Goal: Information Seeking & Learning: Learn about a topic

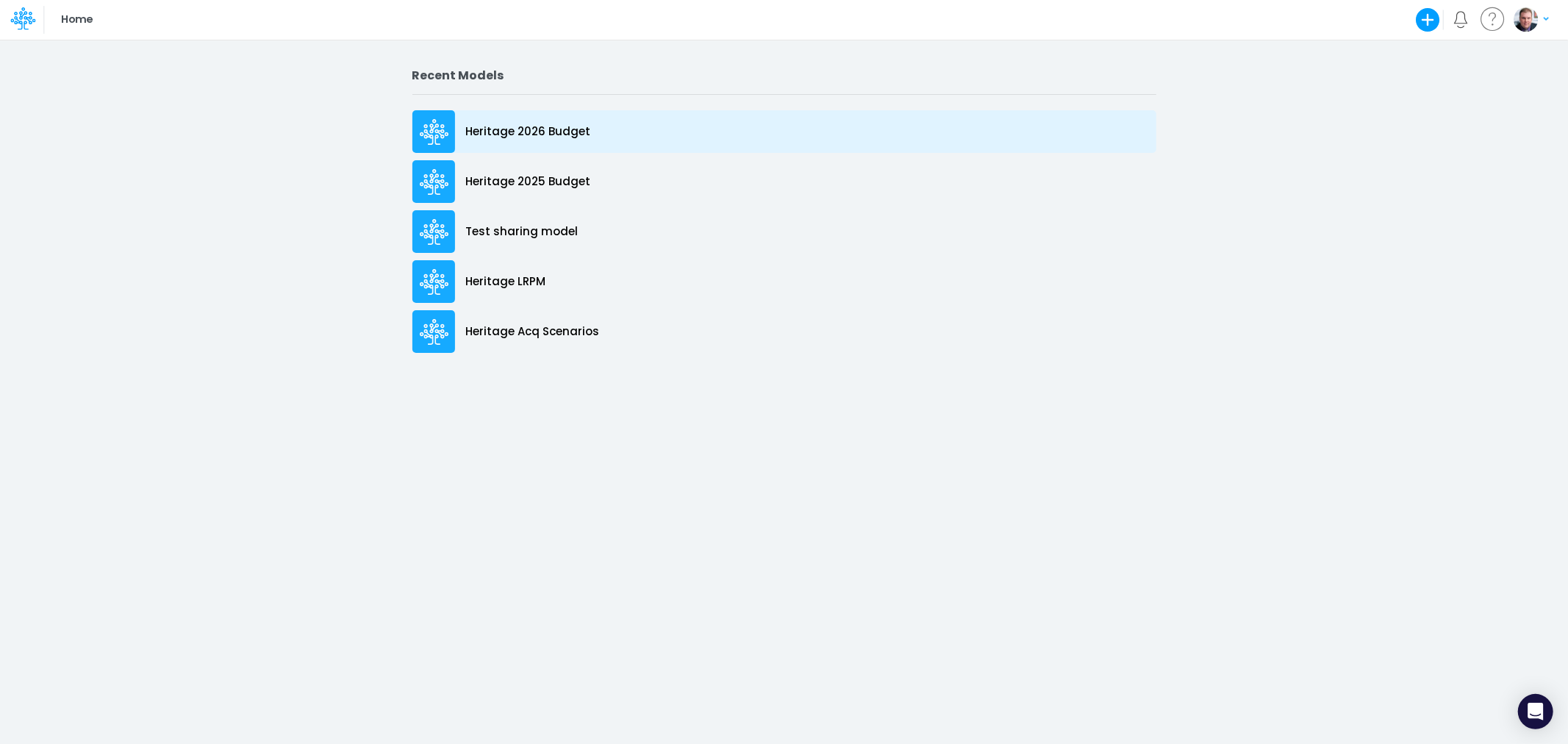
click at [547, 126] on p "Heritage 2026 Budget" at bounding box center [528, 131] width 125 height 17
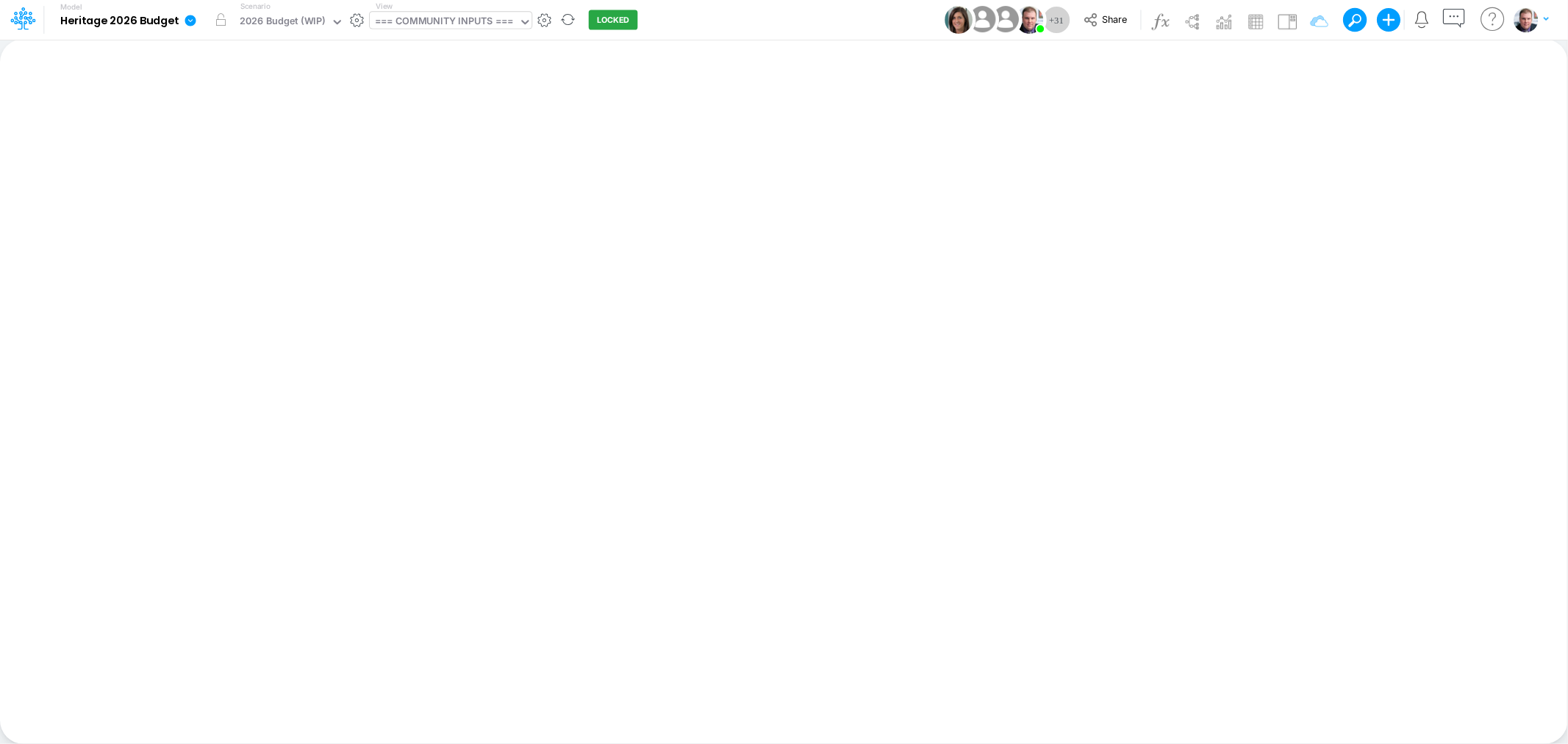
click at [449, 25] on div "=== COMMUNITY INPUTS ===" at bounding box center [444, 22] width 138 height 17
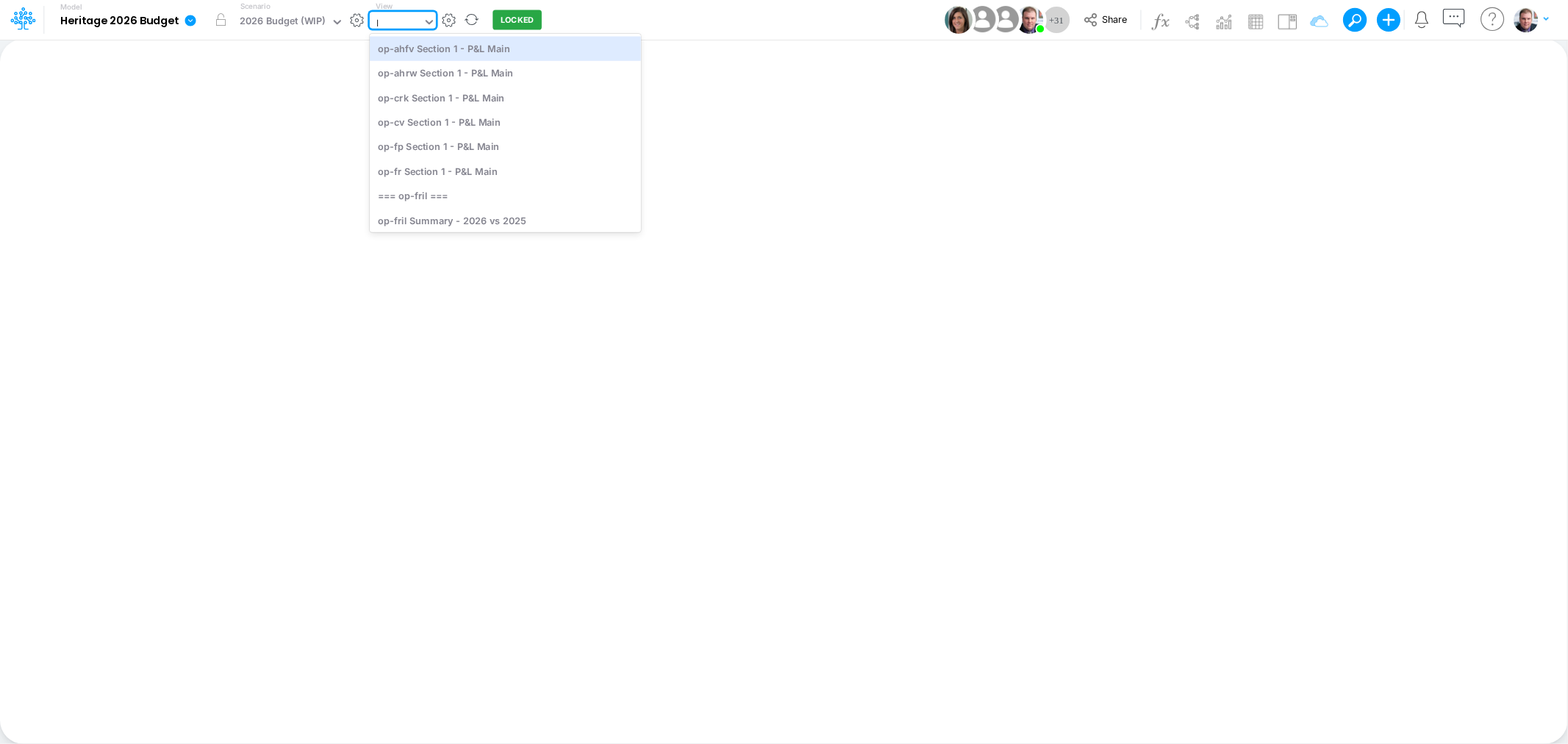
type input "lg"
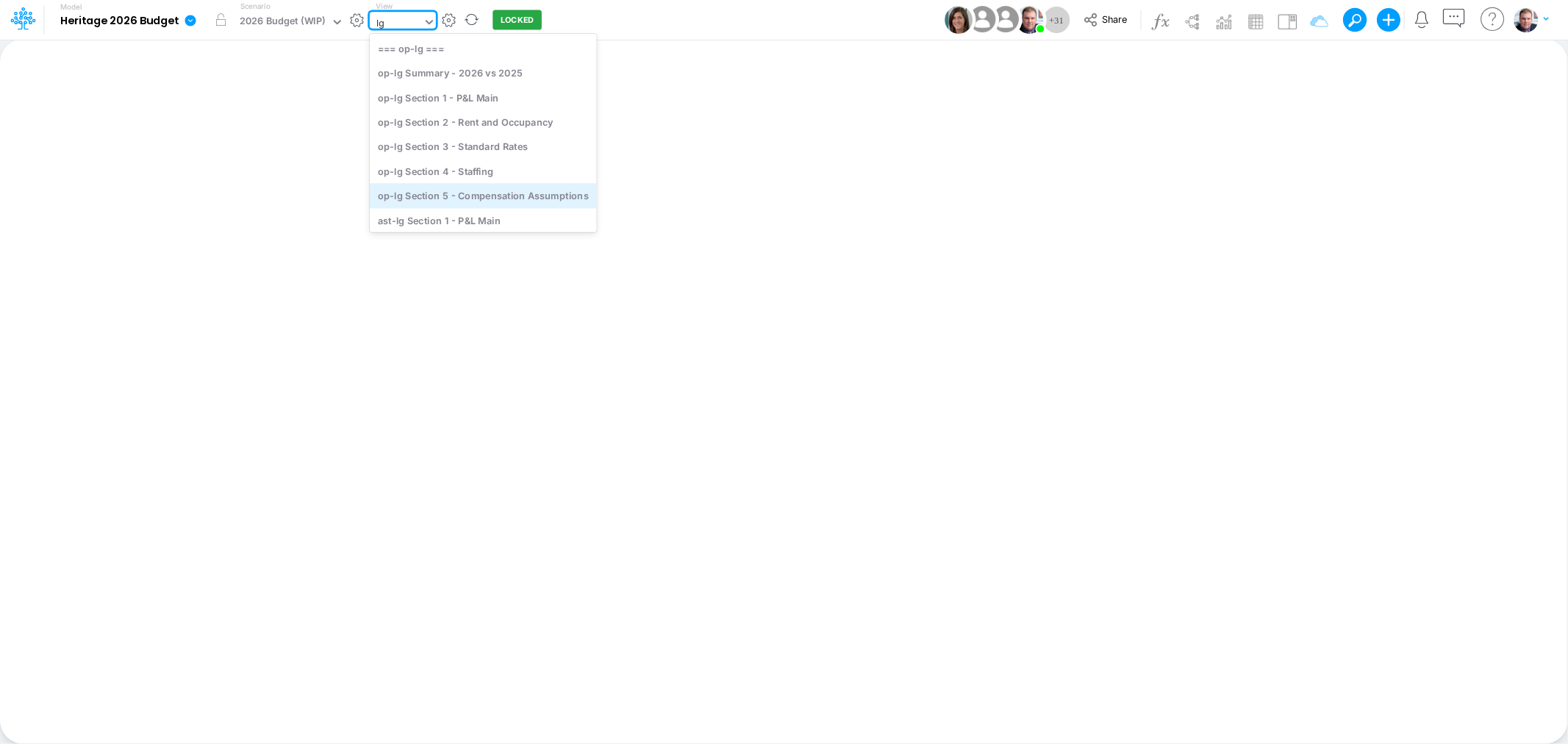
click at [503, 191] on div "op-lg Section 5 - Compensation Assumptions" at bounding box center [484, 196] width 227 height 24
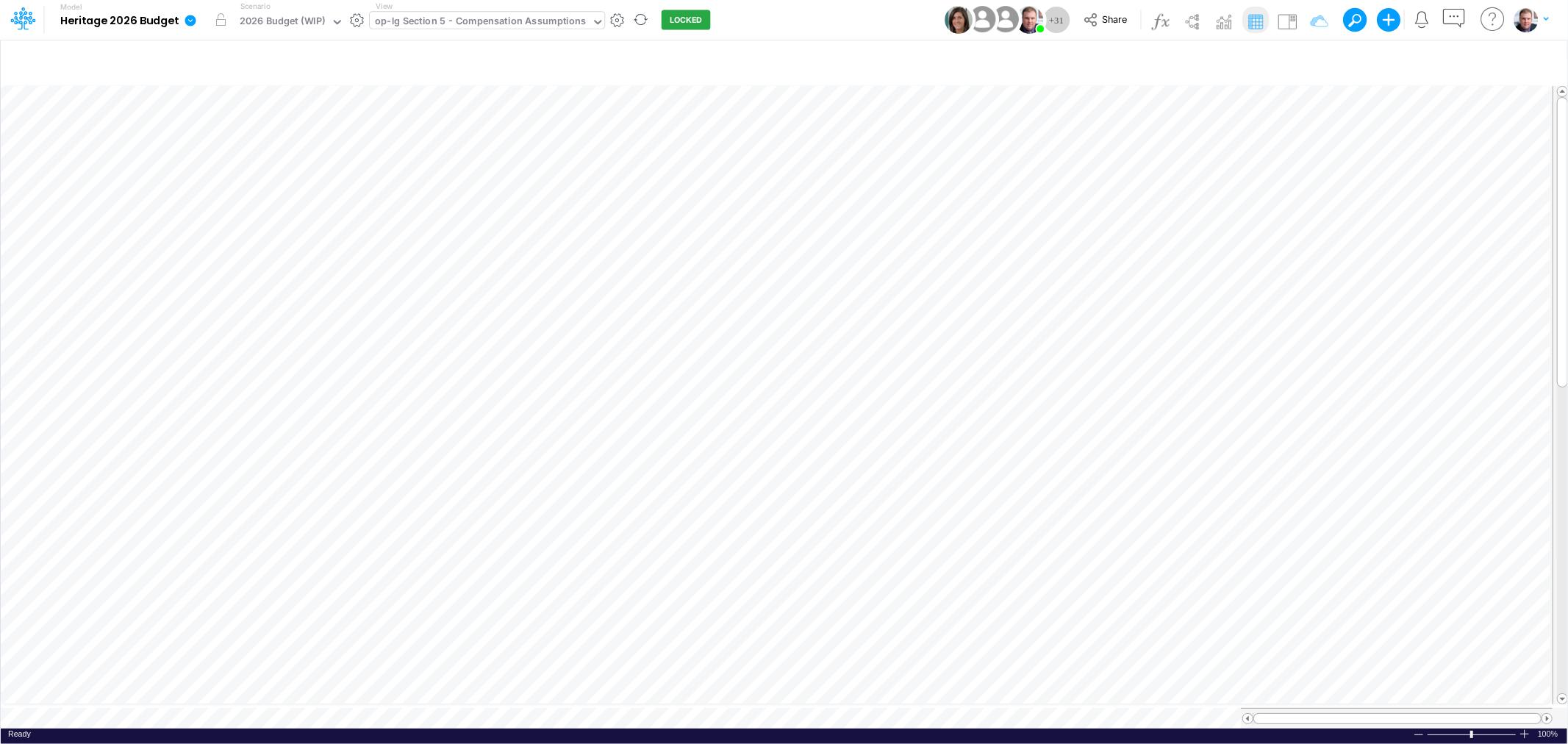
click at [544, 16] on div "op-lg Section 5 - Compensation Assumptions" at bounding box center [480, 22] width 211 height 17
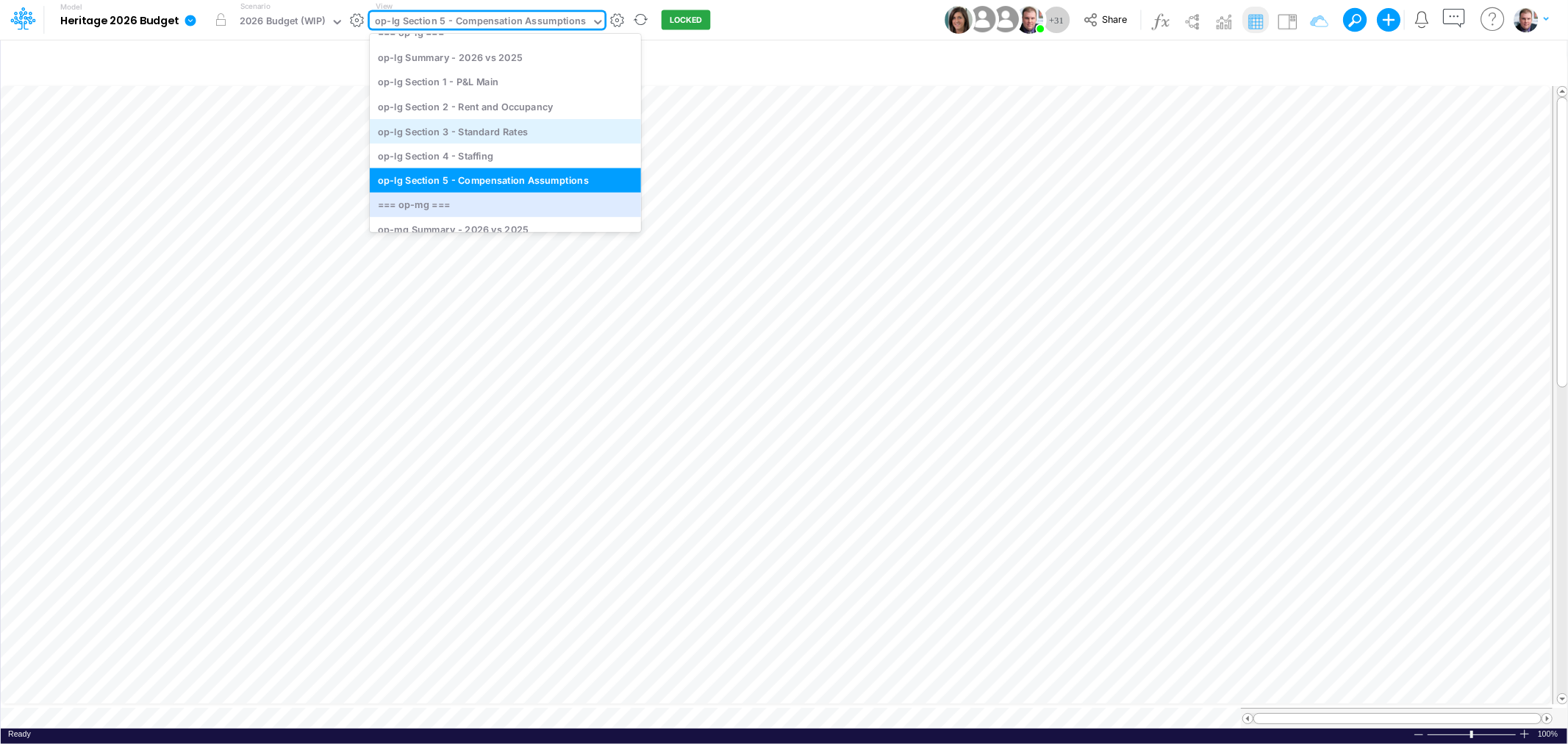
scroll to position [1835, 0]
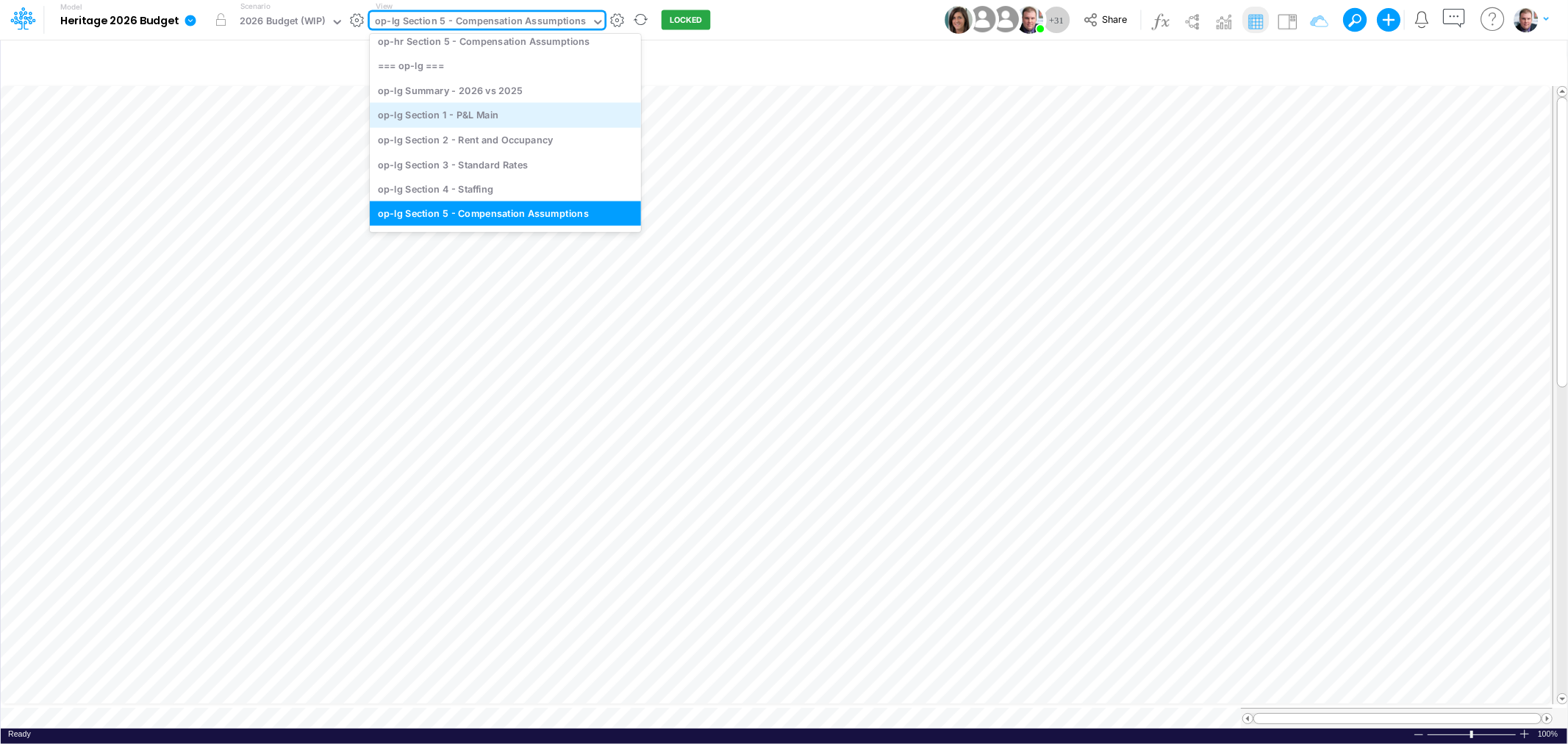
click at [492, 115] on div "op-lg Section 1 - P&L Main" at bounding box center [505, 115] width 271 height 24
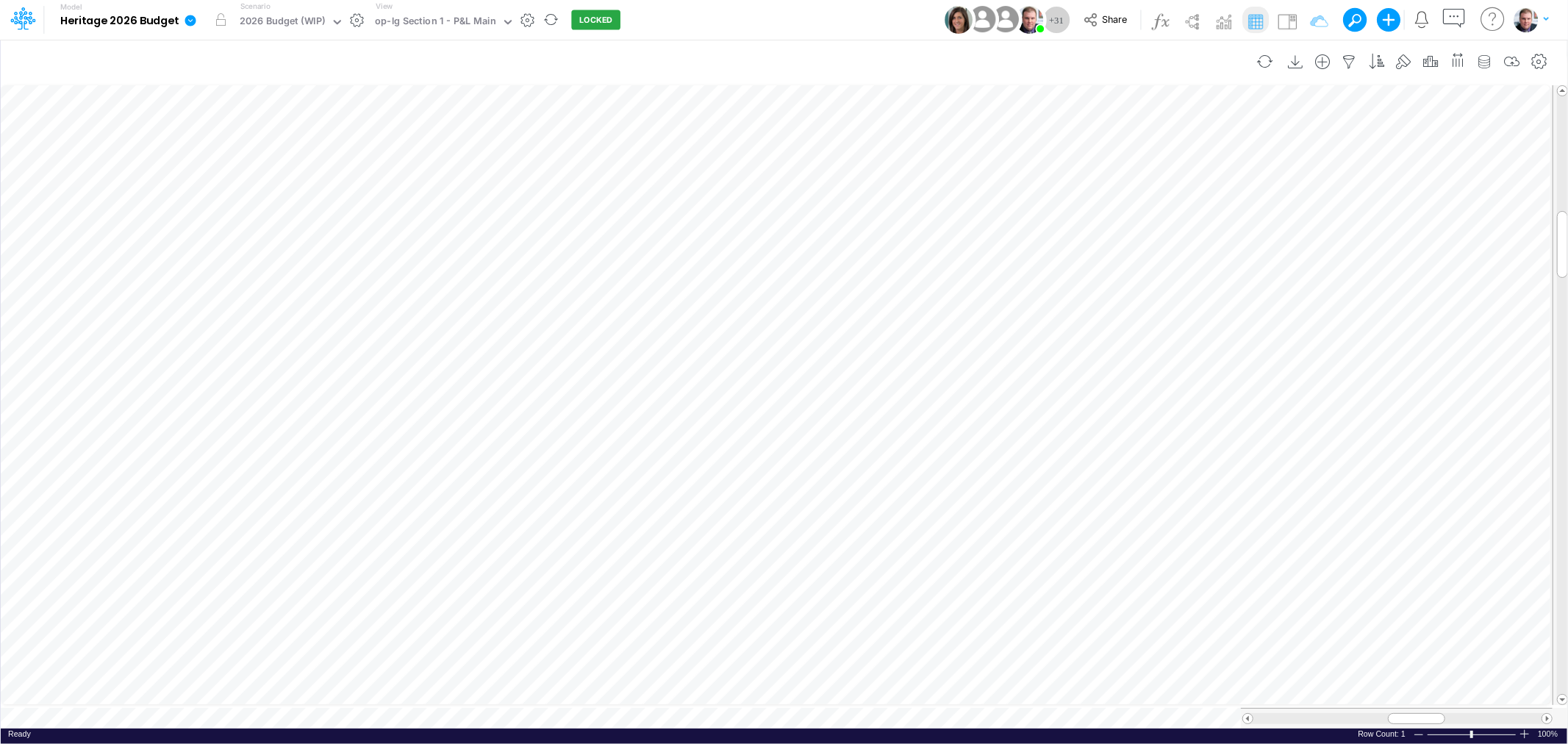
scroll to position [0, 1]
drag, startPoint x: 1416, startPoint y: 712, endPoint x: 1493, endPoint y: 707, distance: 77.2
click at [1493, 713] on span at bounding box center [1493, 718] width 10 height 10
drag, startPoint x: 1485, startPoint y: 706, endPoint x: 1467, endPoint y: 703, distance: 18.2
click at [1467, 707] on div at bounding box center [1397, 718] width 311 height 21
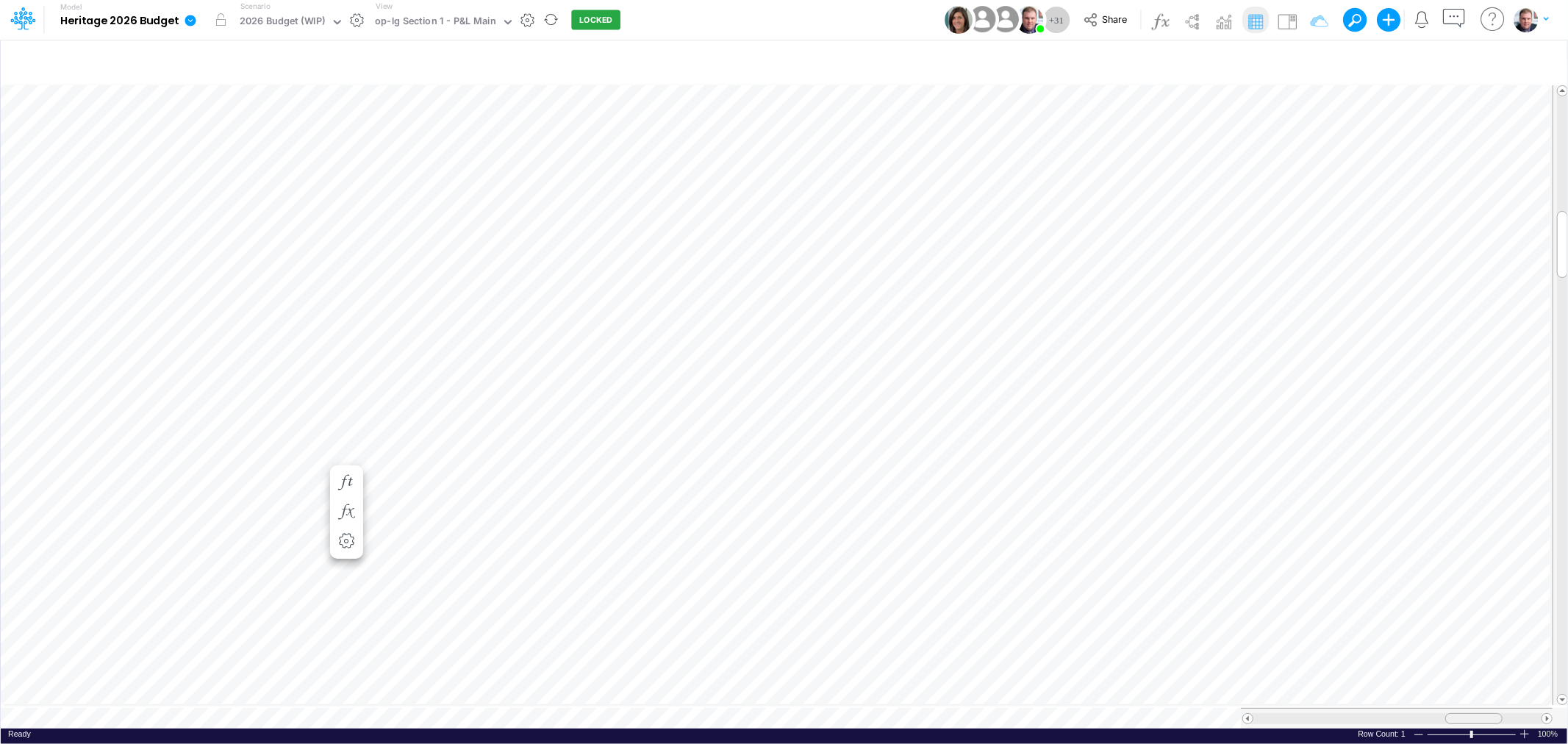
click at [1455, 713] on div at bounding box center [1474, 718] width 58 height 11
drag, startPoint x: 1468, startPoint y: 710, endPoint x: 1457, endPoint y: 710, distance: 11.0
click at [1457, 713] on span at bounding box center [1461, 718] width 10 height 10
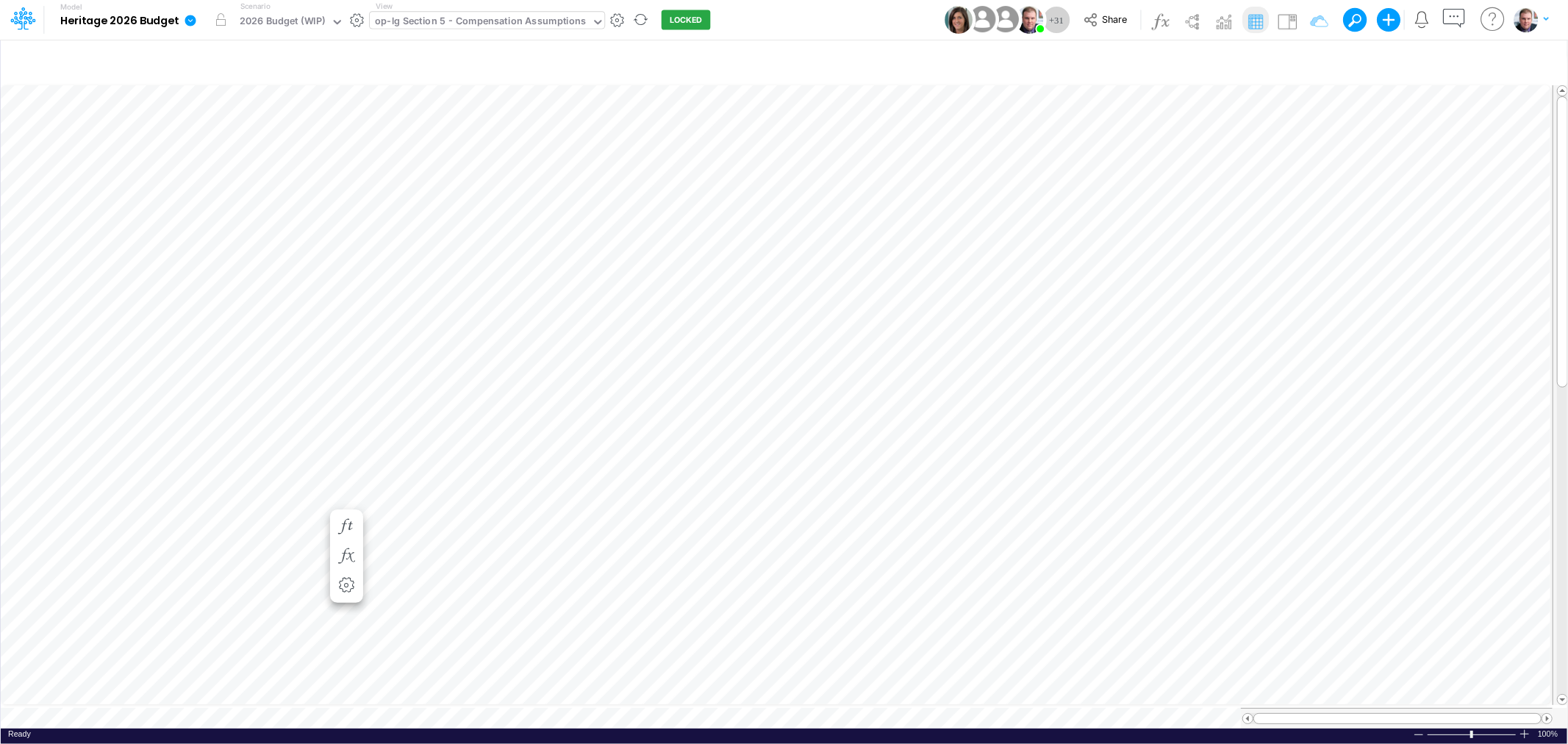
click at [534, 24] on div "op-lg Section 5 - Compensation Assumptions" at bounding box center [480, 22] width 211 height 17
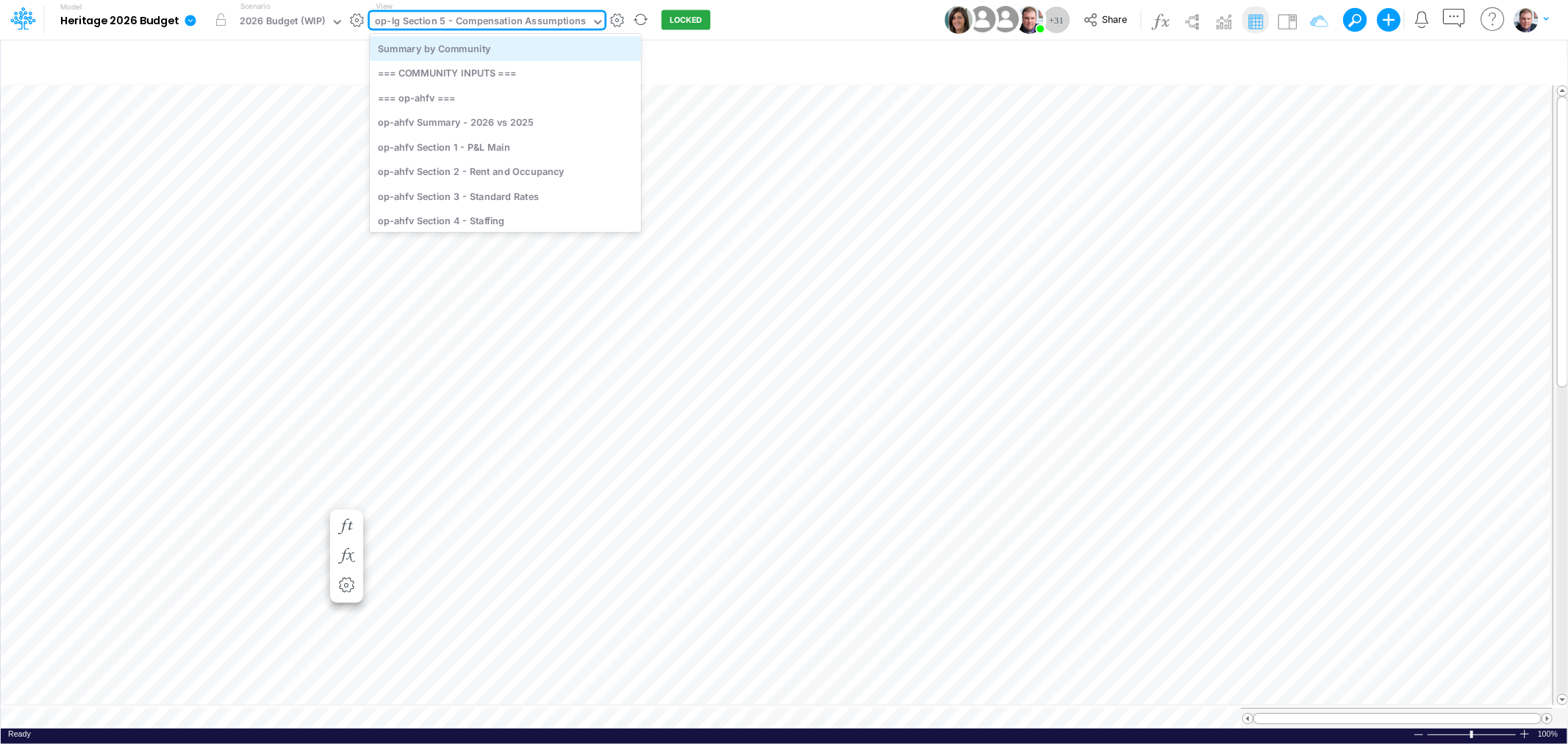
scroll to position [163, 0]
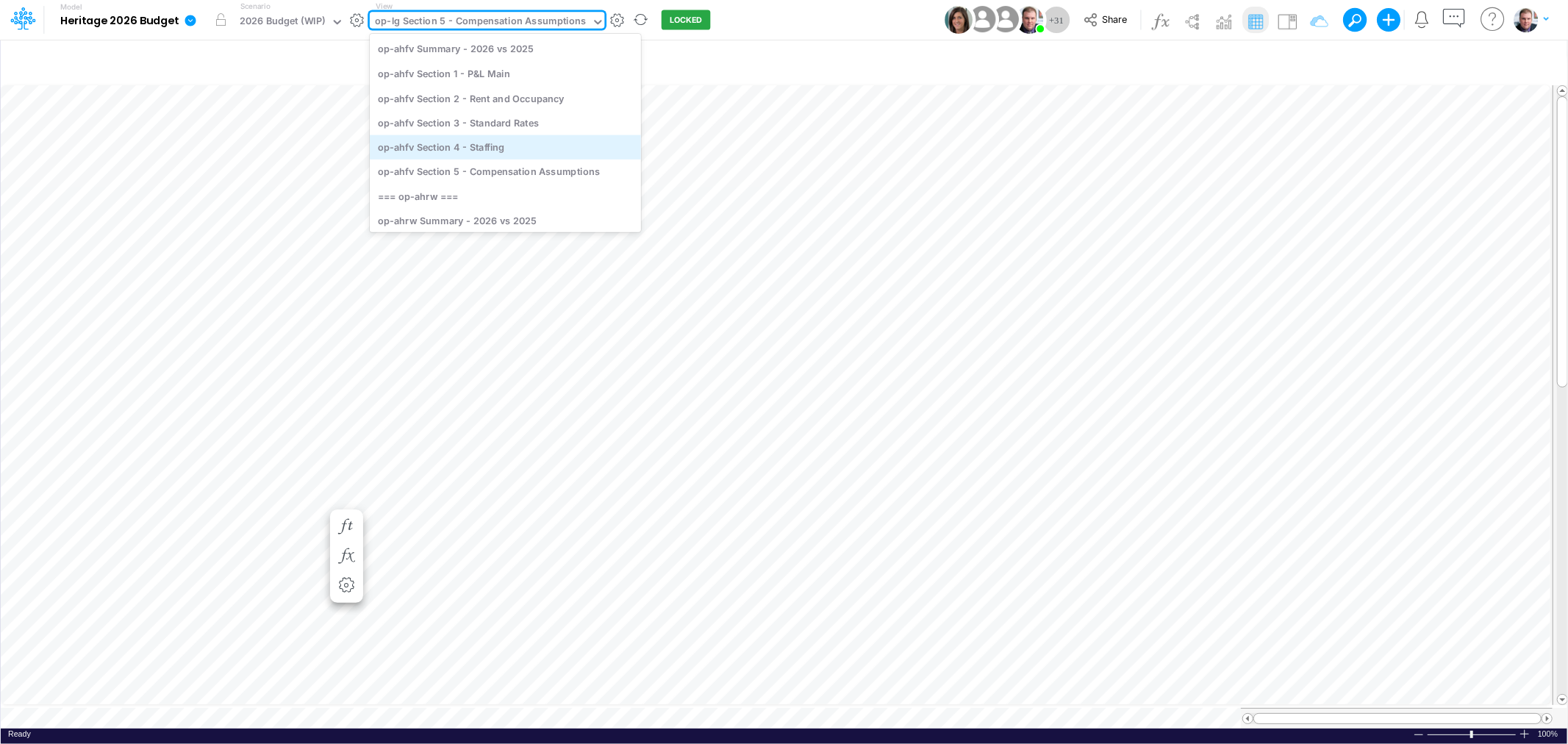
click at [515, 135] on div "op-ahfv Section 4 - Staffing" at bounding box center [505, 147] width 271 height 24
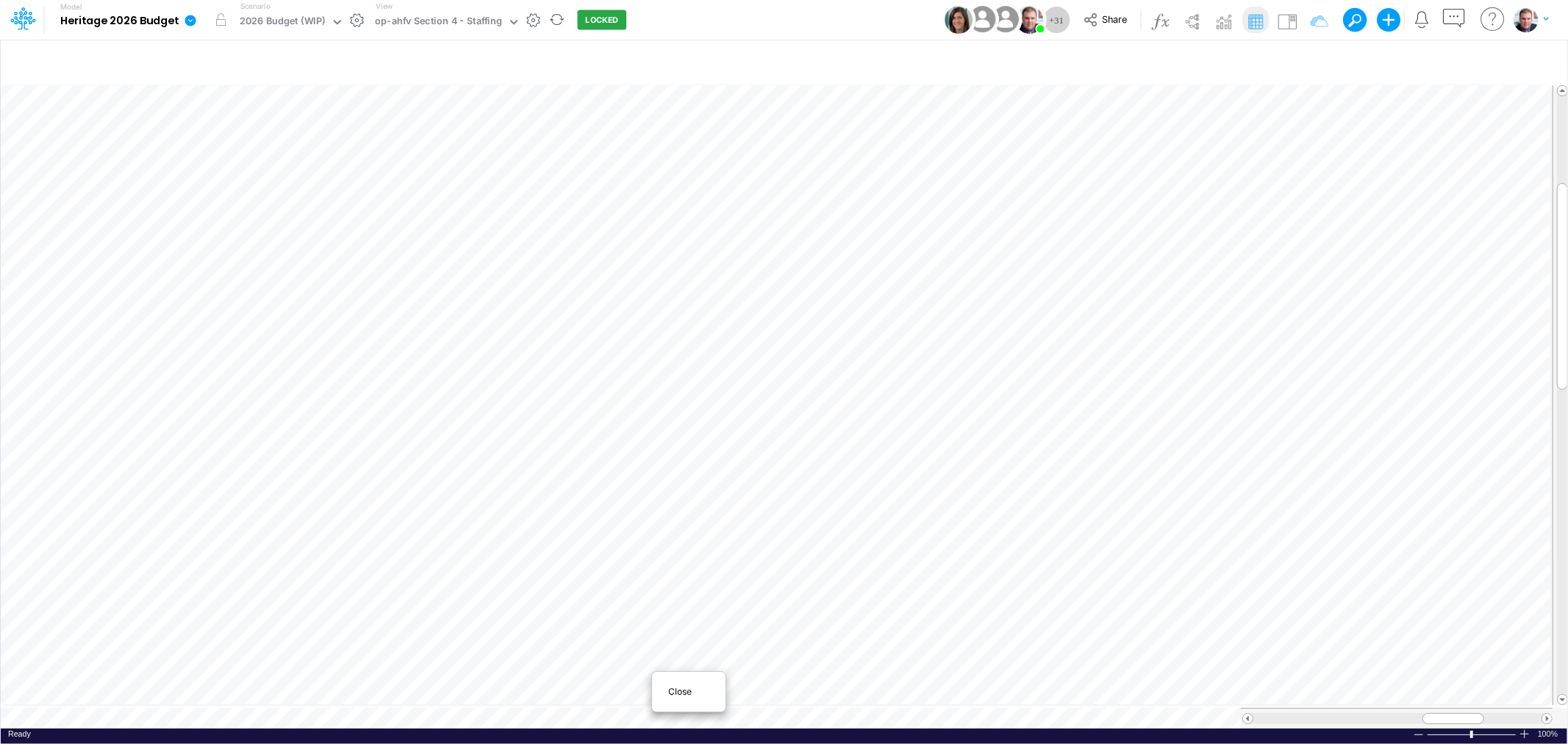
click at [679, 683] on div "Close" at bounding box center [688, 692] width 63 height 17
click at [447, 14] on div "op-ahfv Section 4 - Staffing" at bounding box center [438, 22] width 127 height 17
click at [453, 21] on div "op-lg Section 1 - P&L Main" at bounding box center [436, 22] width 122 height 17
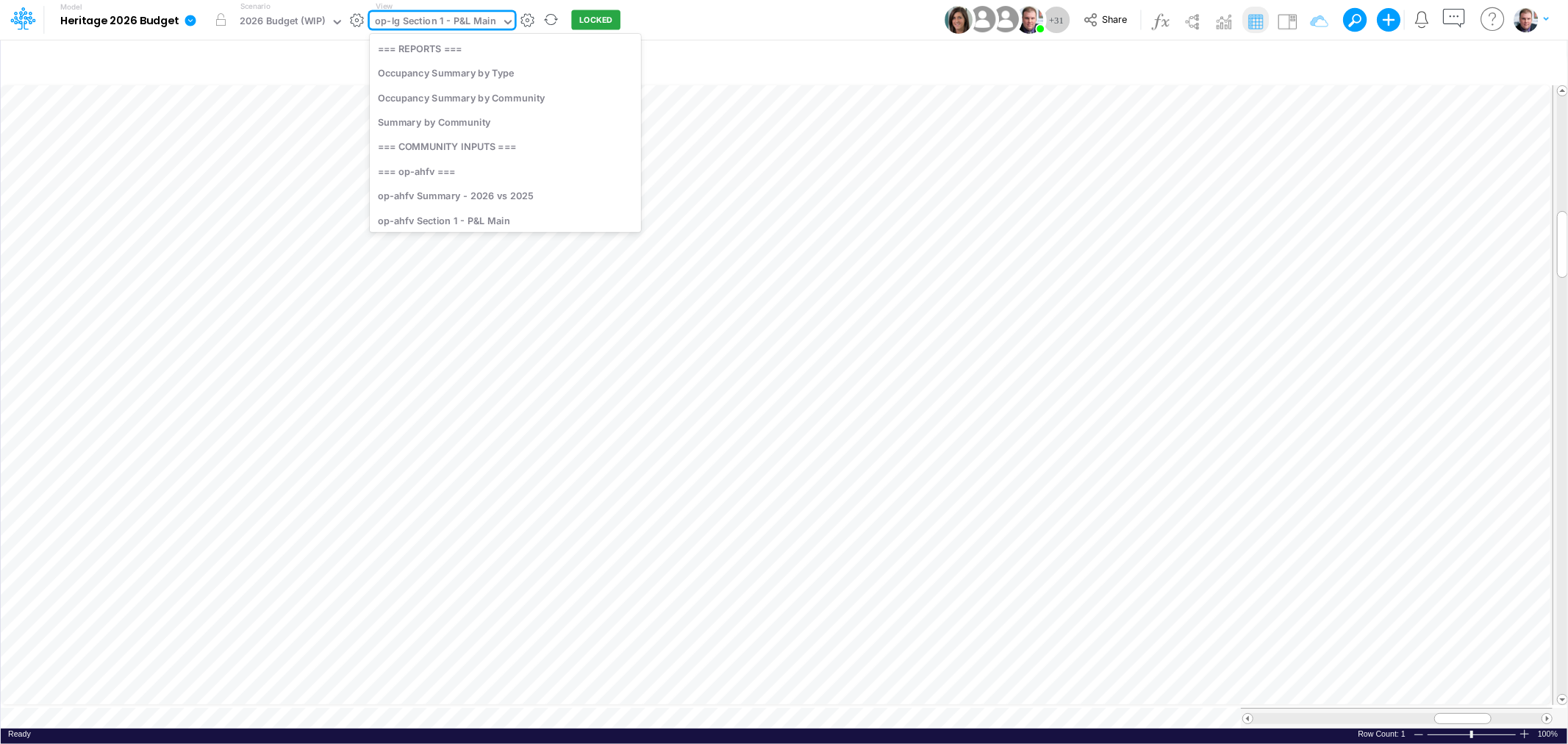
click at [453, 19] on div "op-lg Section 1 - P&L Main" at bounding box center [436, 22] width 122 height 17
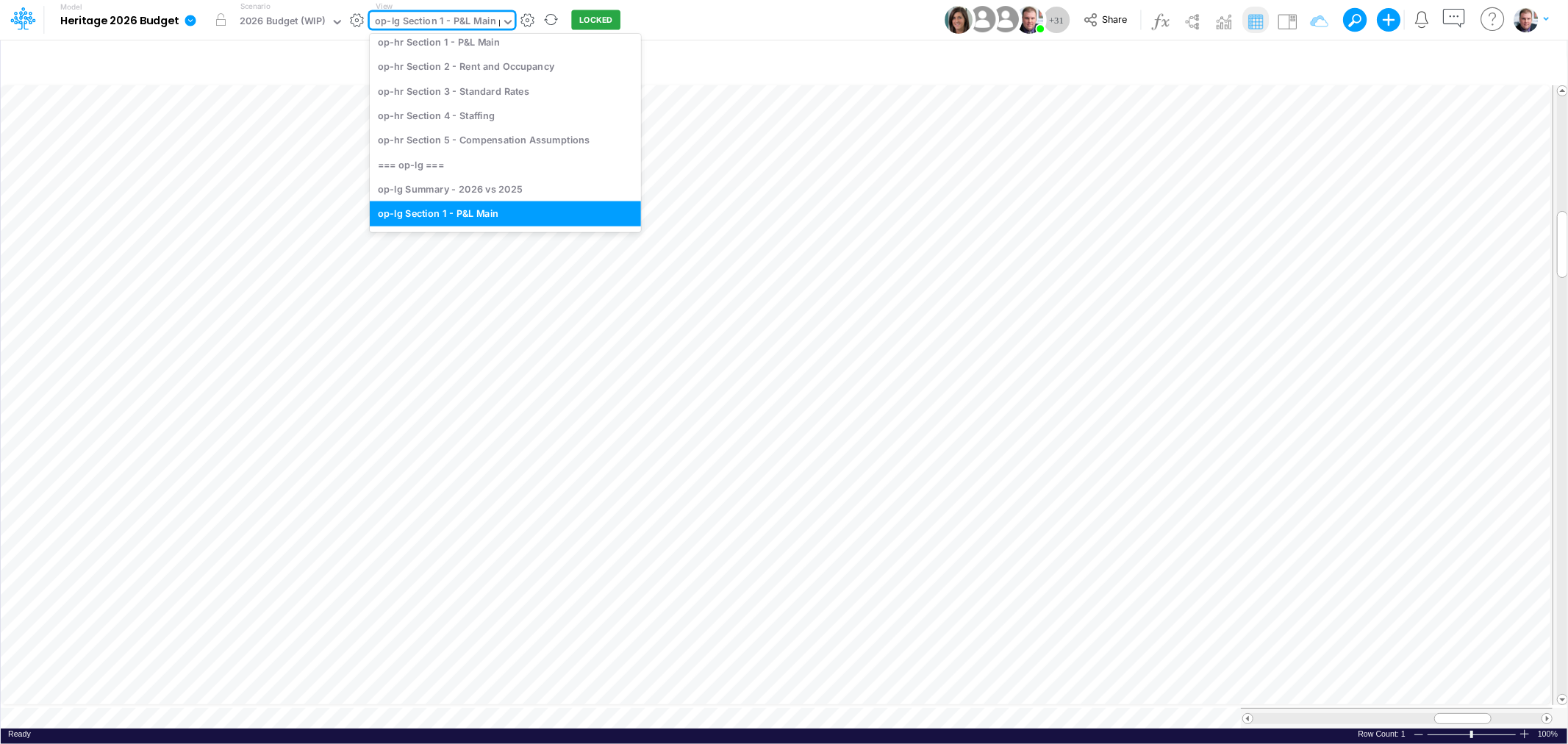
scroll to position [0, 0]
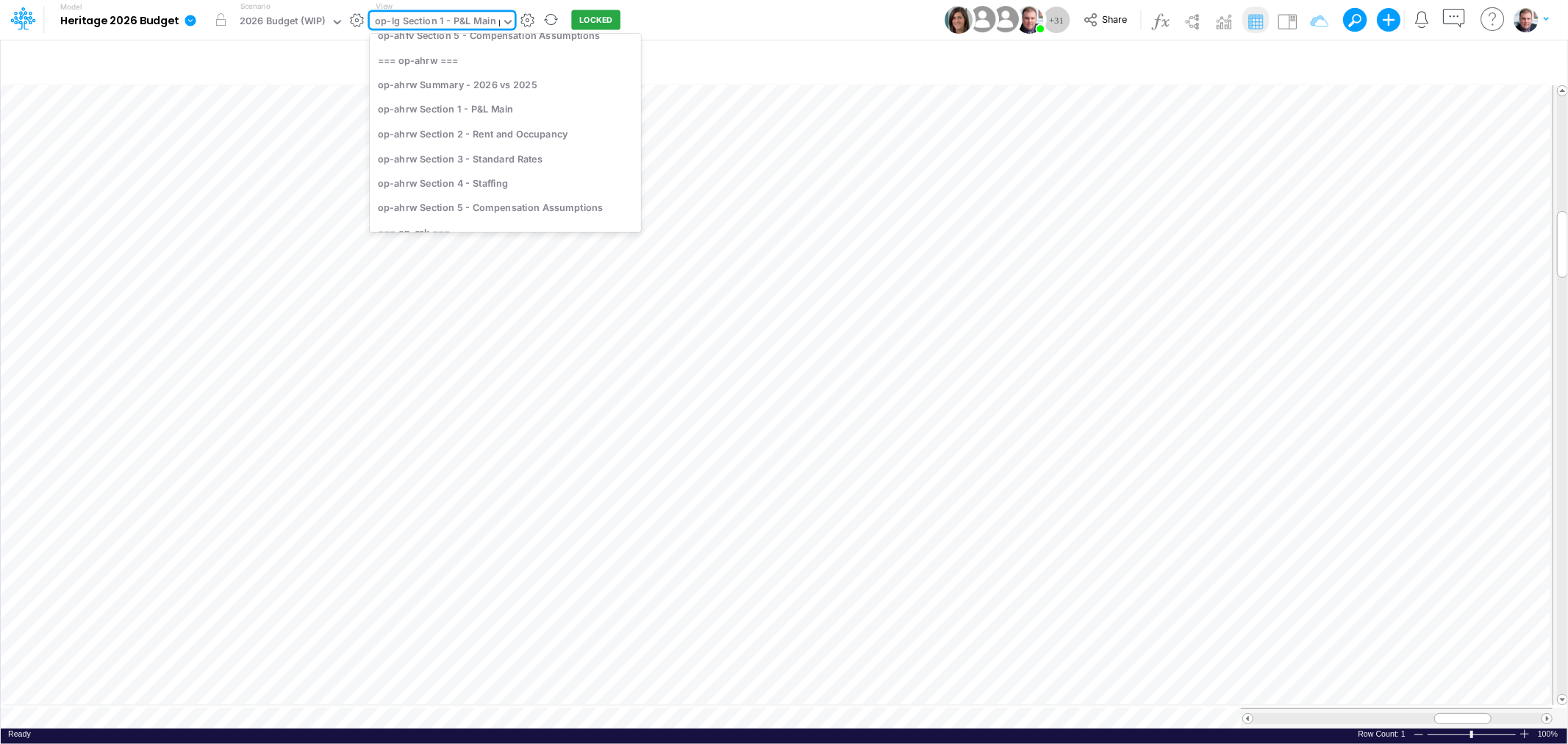
type input "lg"
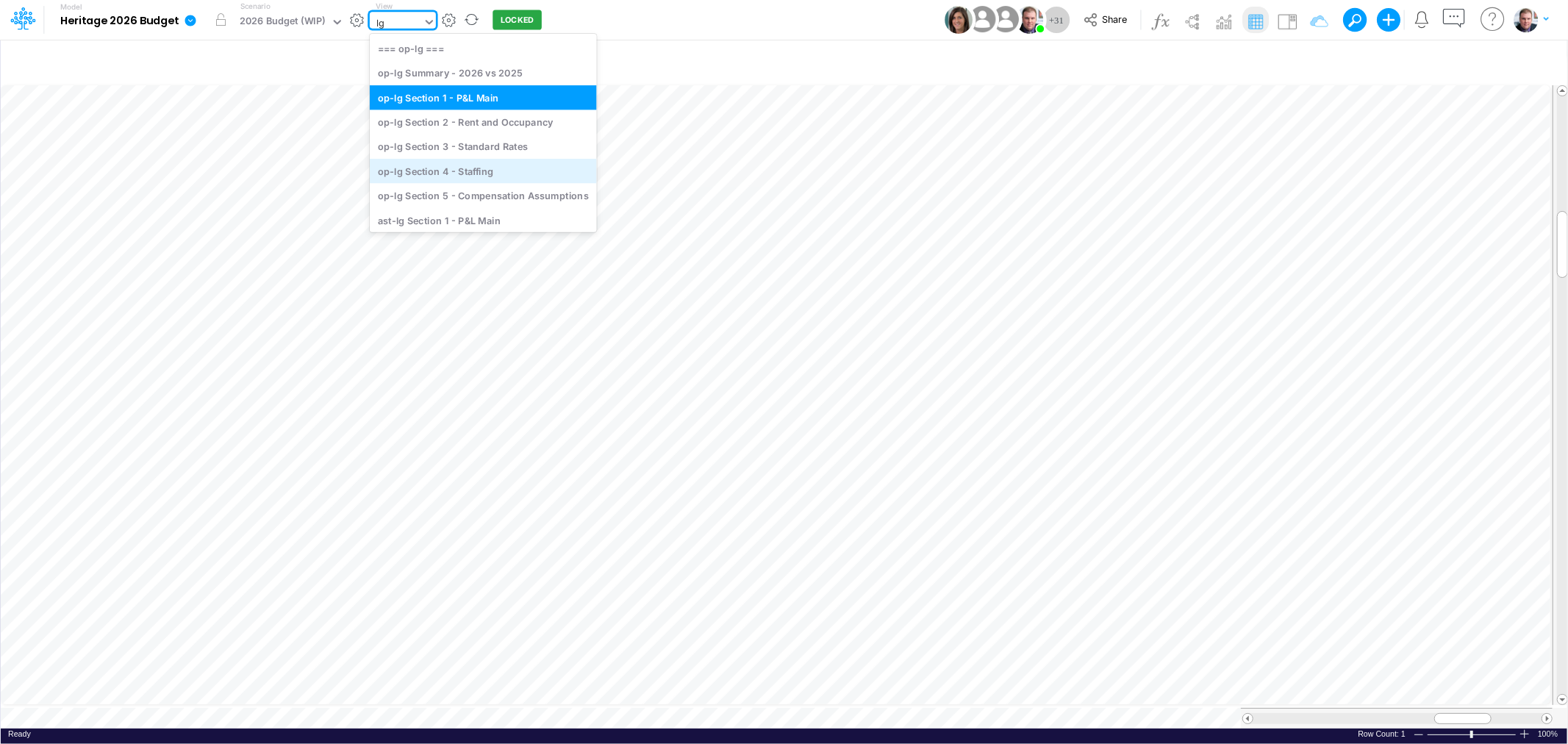
click at [492, 163] on div "op-lg Section 4 - Staffing" at bounding box center [484, 171] width 227 height 24
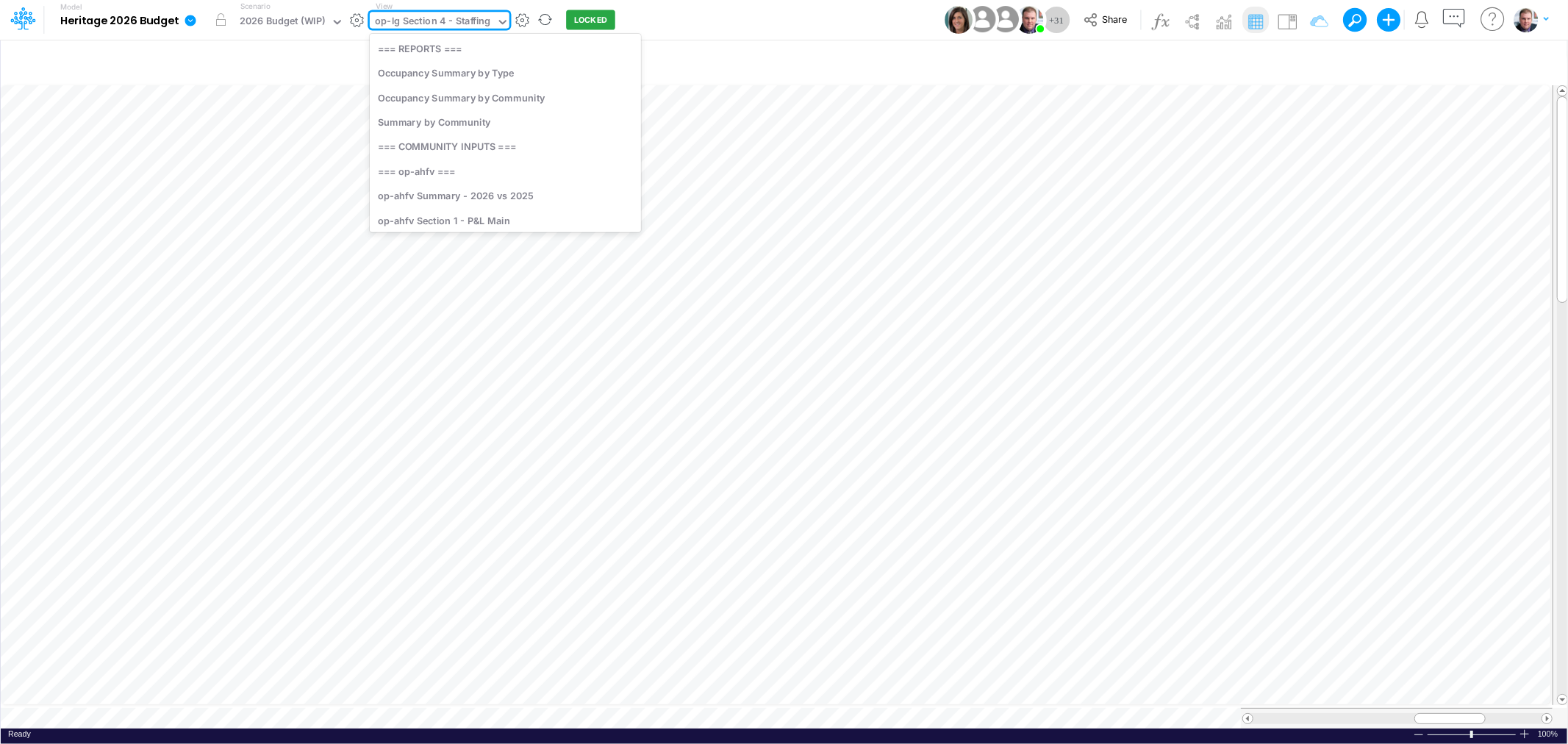
click at [499, 23] on icon at bounding box center [503, 22] width 7 height 4
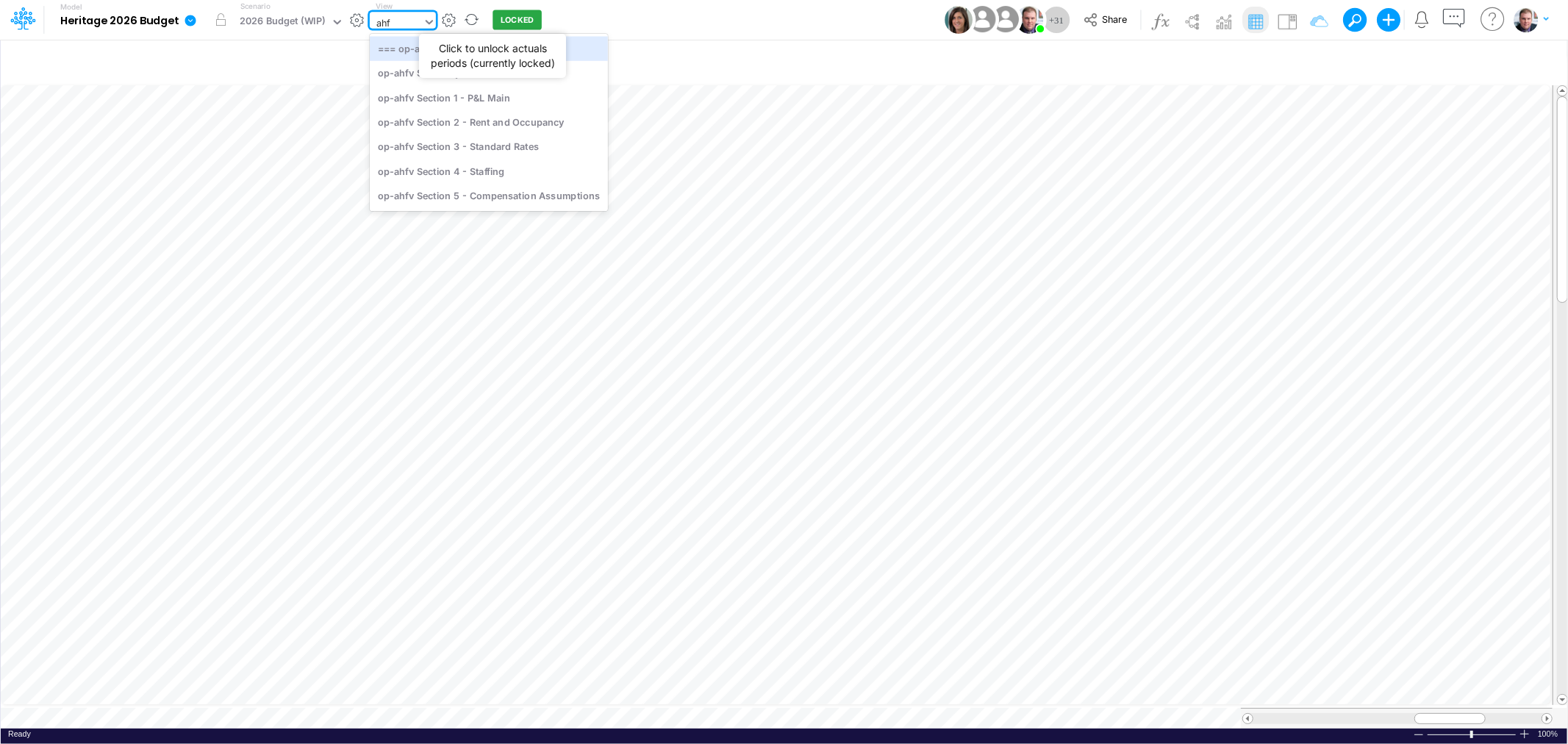
type input "ahfv"
click at [496, 172] on div "op-ahfv Section 4 - Staffing" at bounding box center [489, 171] width 238 height 24
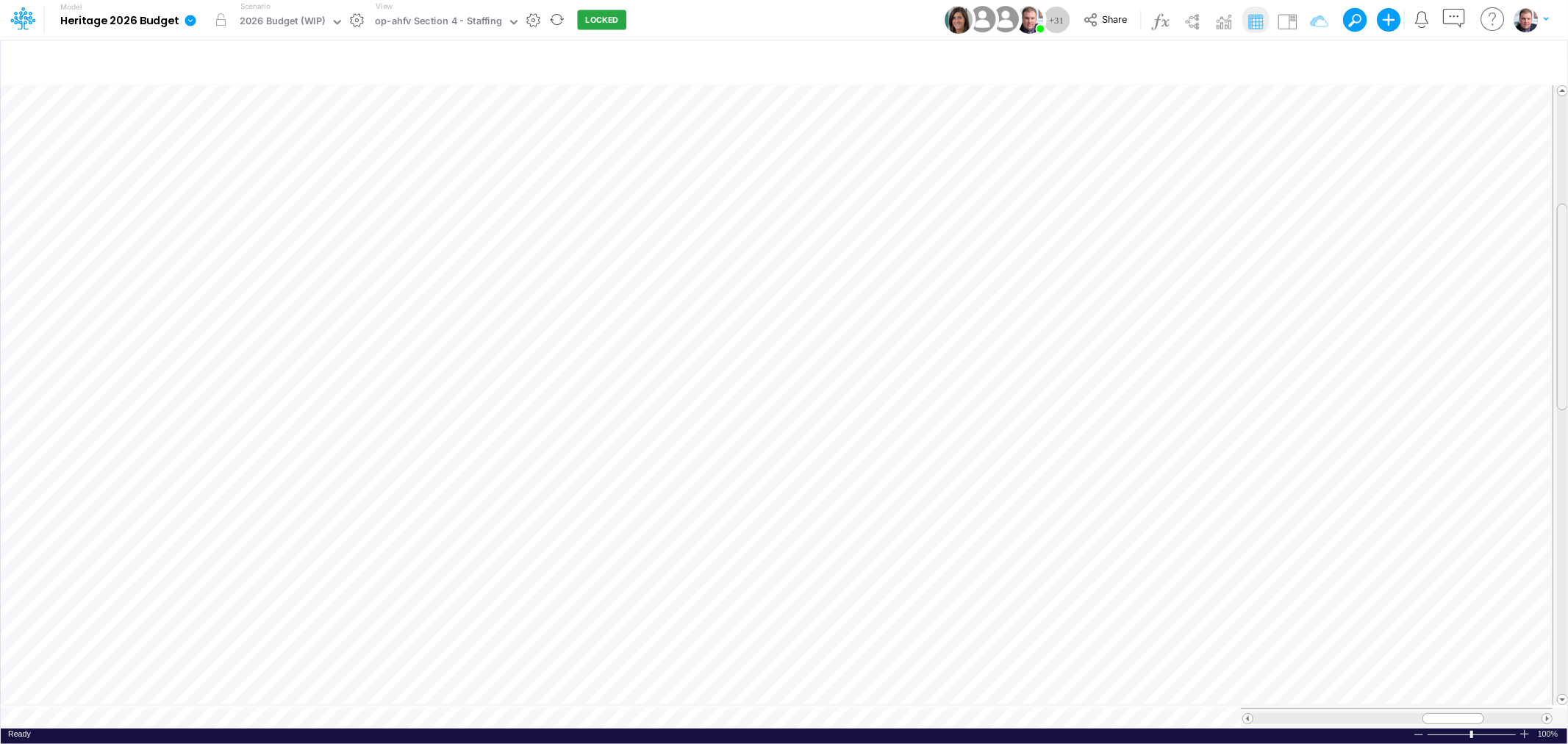
click at [1565, 372] on div at bounding box center [1562, 307] width 11 height 206
click at [486, 24] on div "op-ahfv Section 4 - Staffing" at bounding box center [438, 22] width 127 height 17
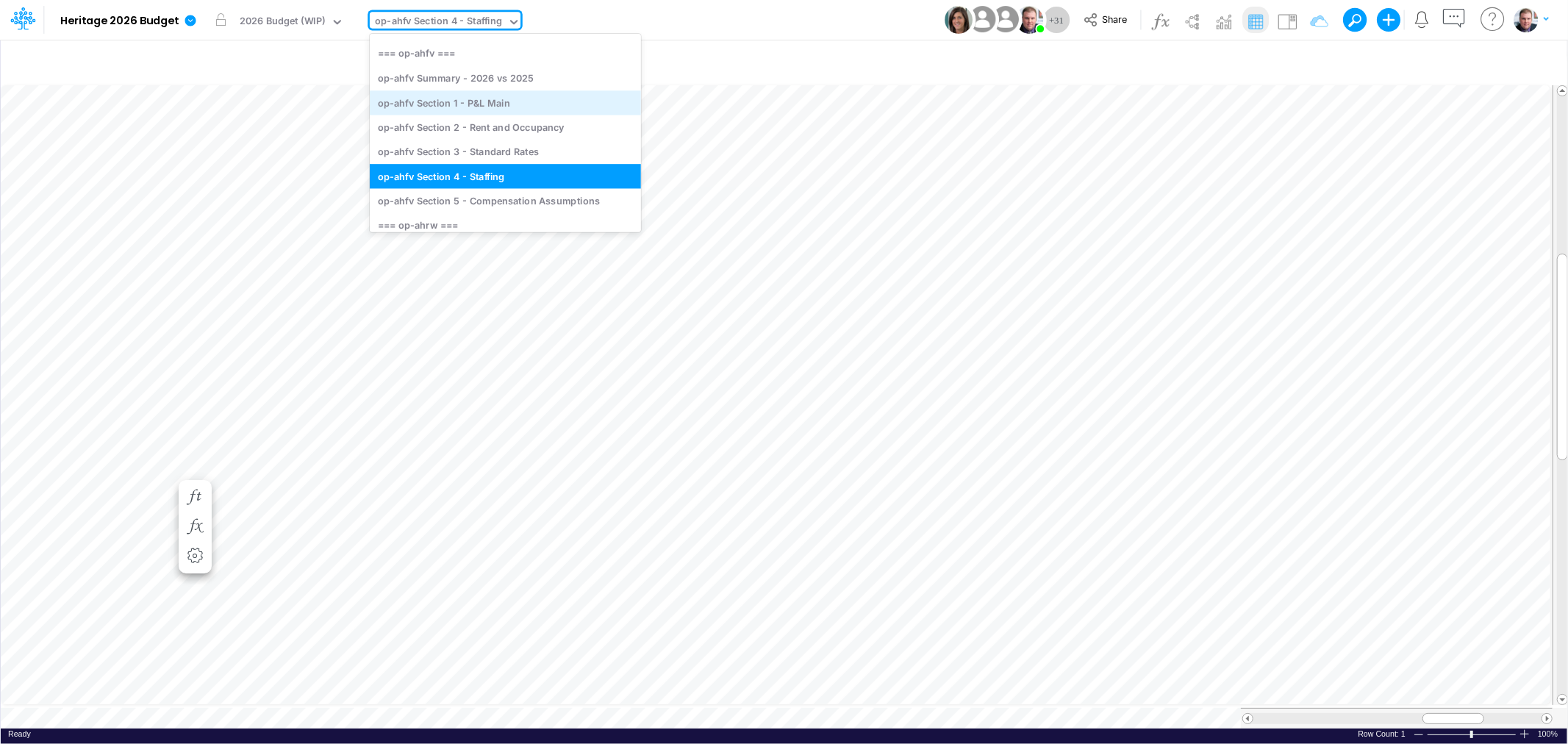
scroll to position [172, 0]
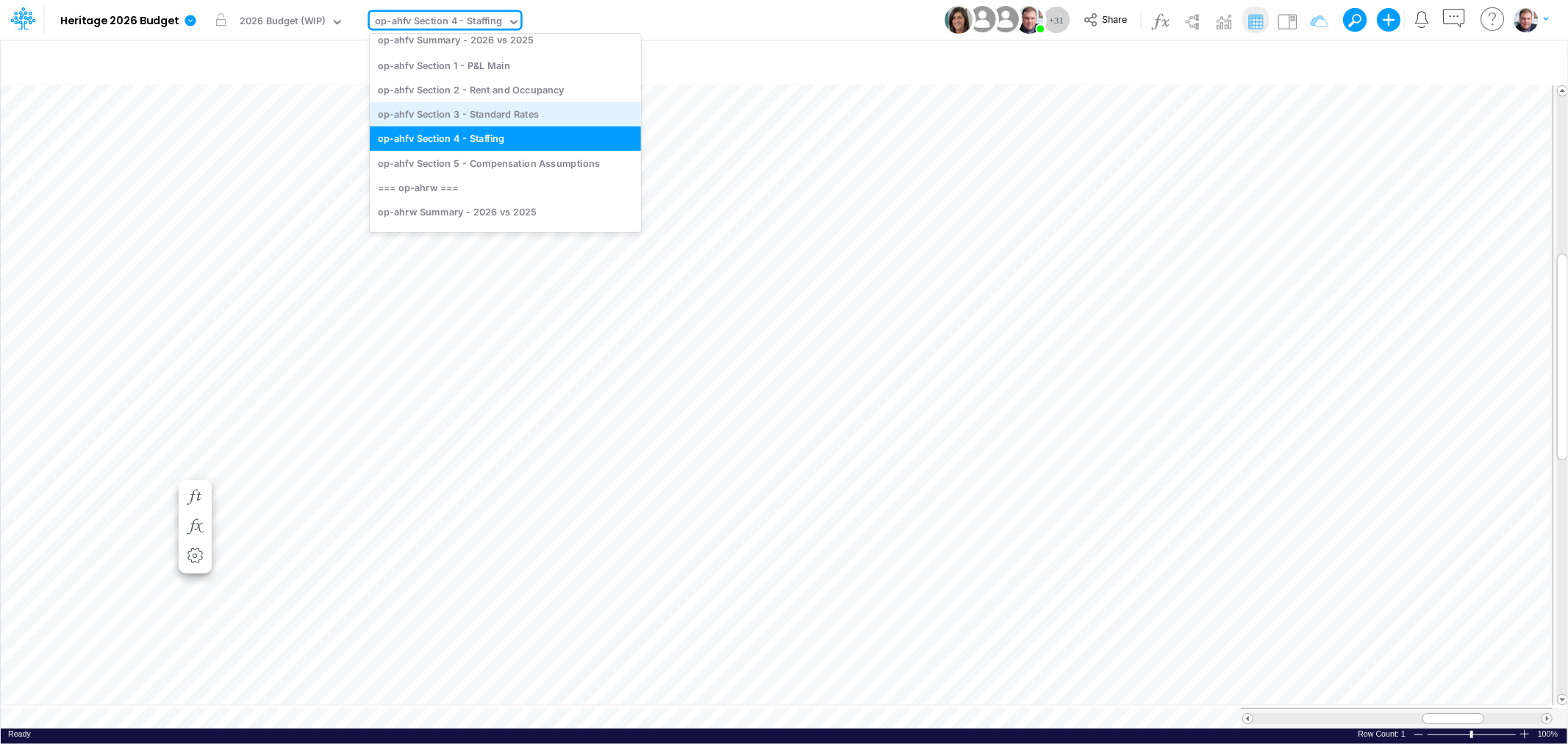
click at [489, 115] on div "op-ahfv Section 3 - Standard Rates" at bounding box center [505, 114] width 271 height 24
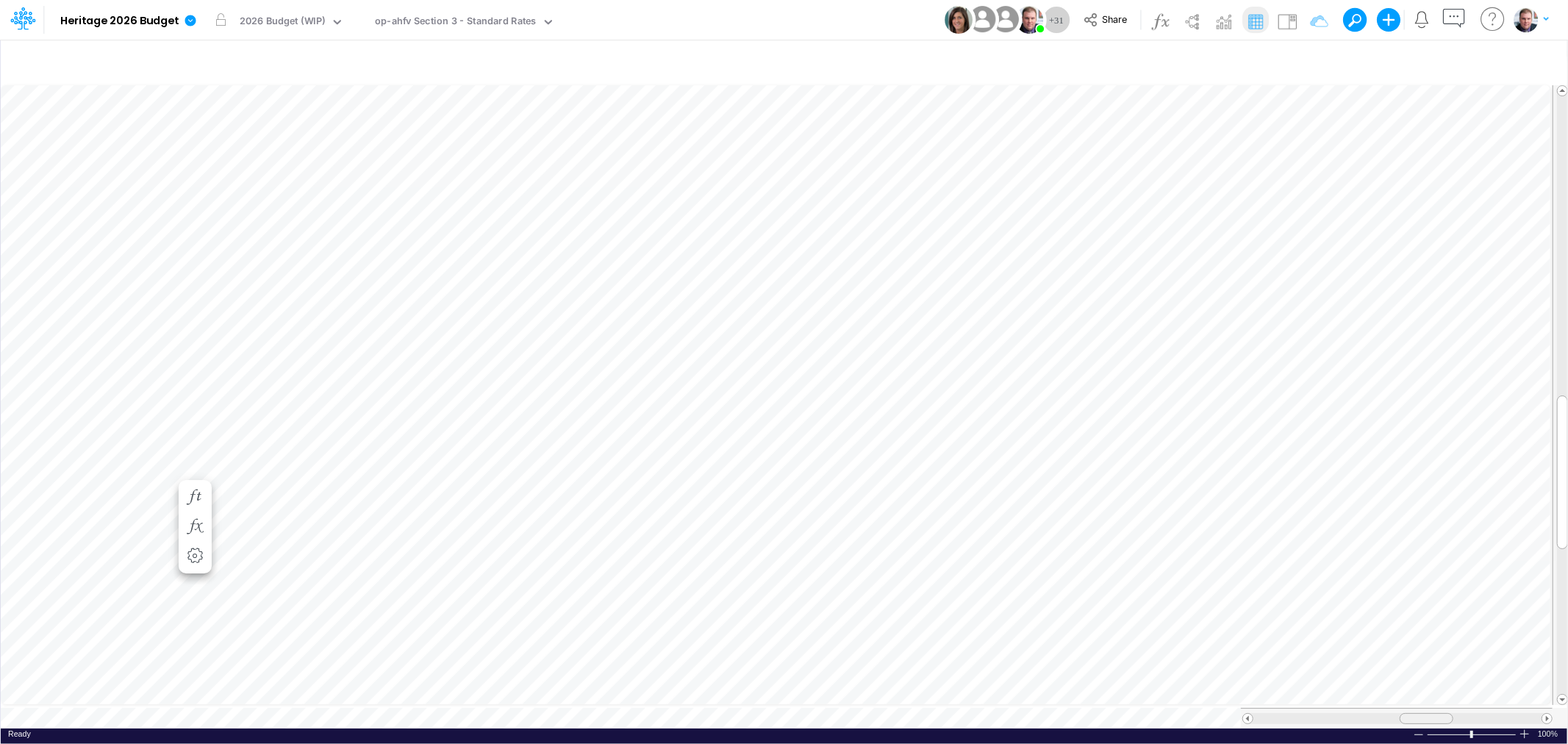
drag, startPoint x: 1411, startPoint y: 710, endPoint x: 1420, endPoint y: 699, distance: 14.2
click at [1420, 699] on table at bounding box center [784, 405] width 1568 height 646
click at [960, 691] on span "Close" at bounding box center [972, 691] width 40 height 13
click at [796, 706] on div "Close" at bounding box center [822, 702] width 63 height 17
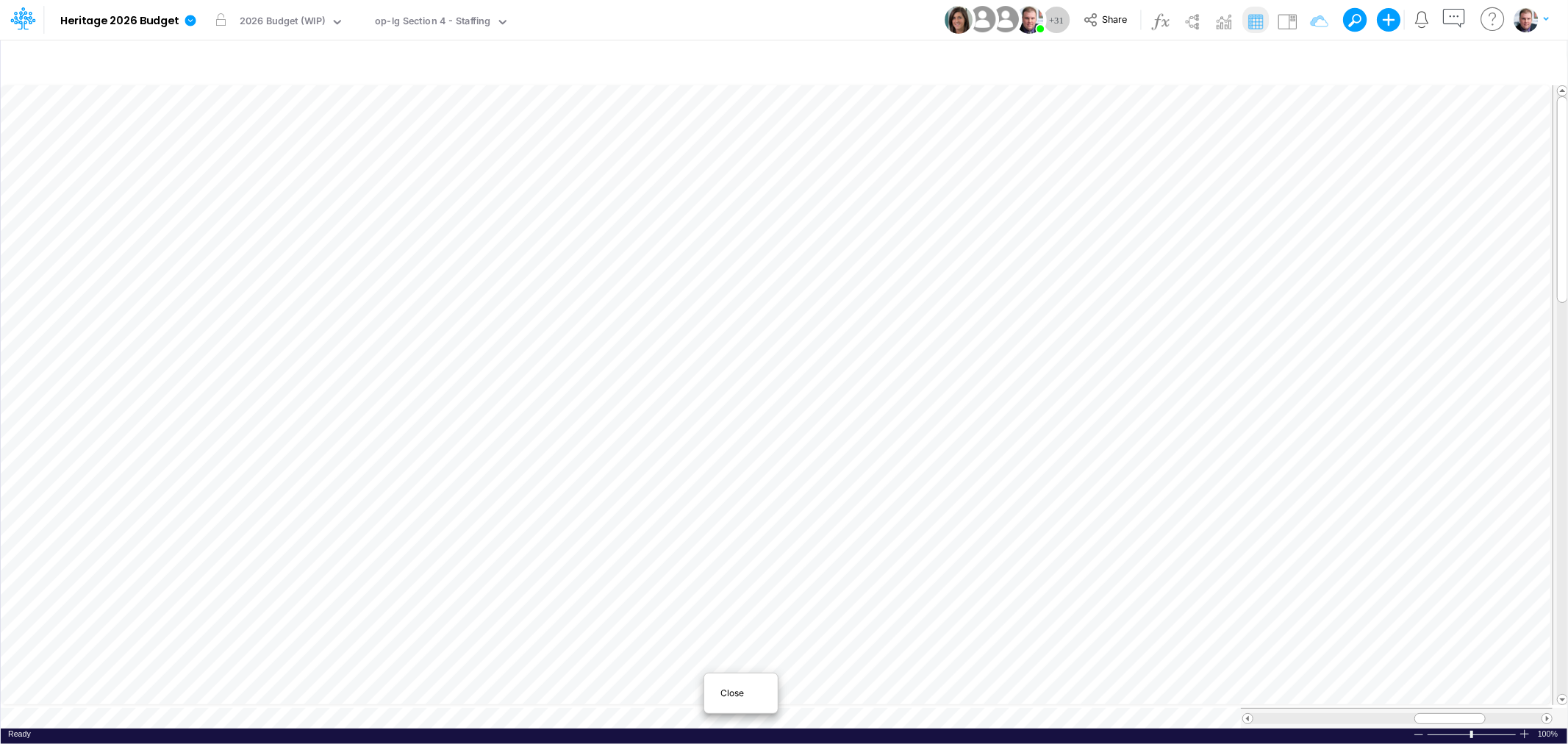
click at [731, 692] on span "Close" at bounding box center [741, 692] width 40 height 13
click at [583, 698] on span "Close" at bounding box center [596, 696] width 40 height 13
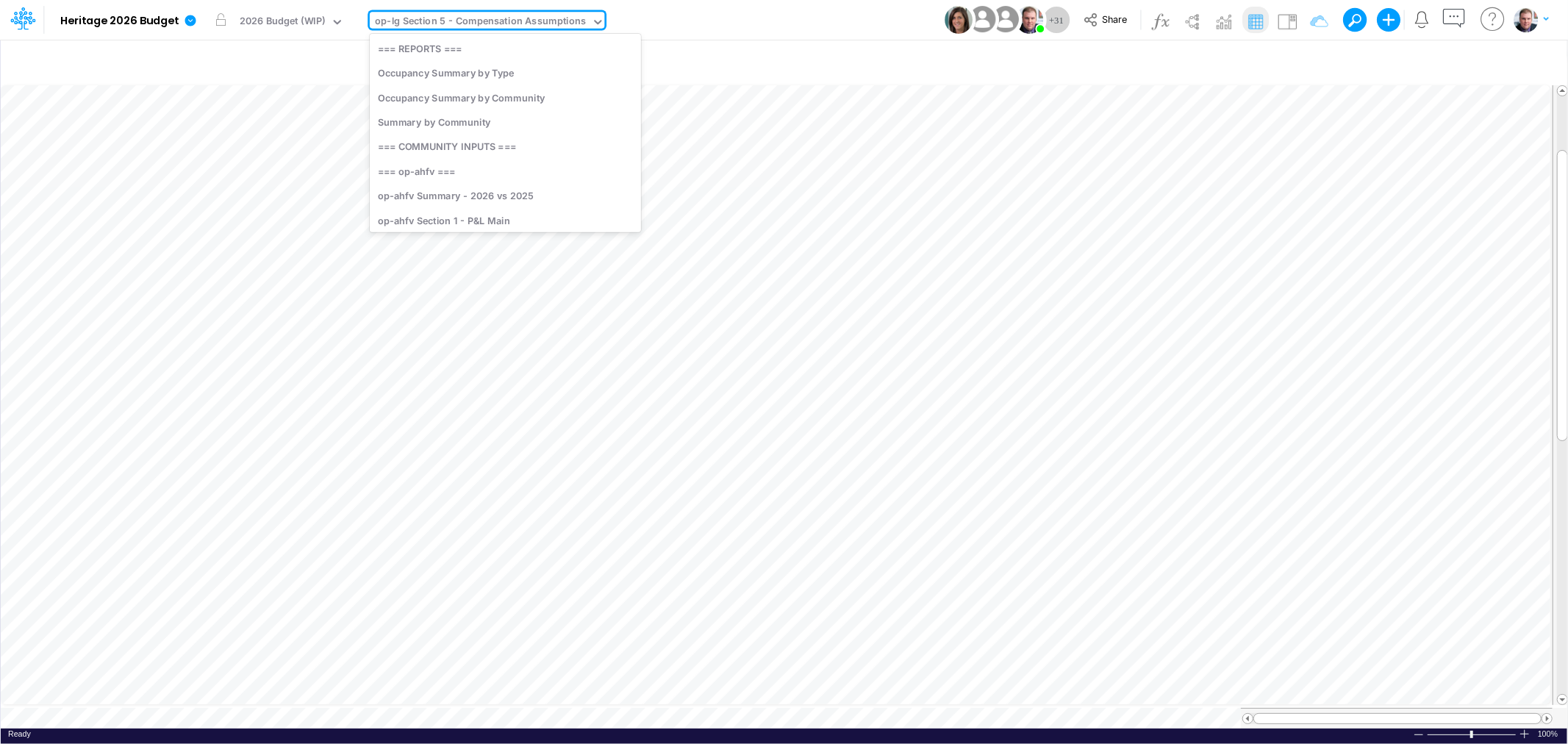
click at [526, 22] on div "op-lg Section 5 - Compensation Assumptions" at bounding box center [480, 22] width 211 height 17
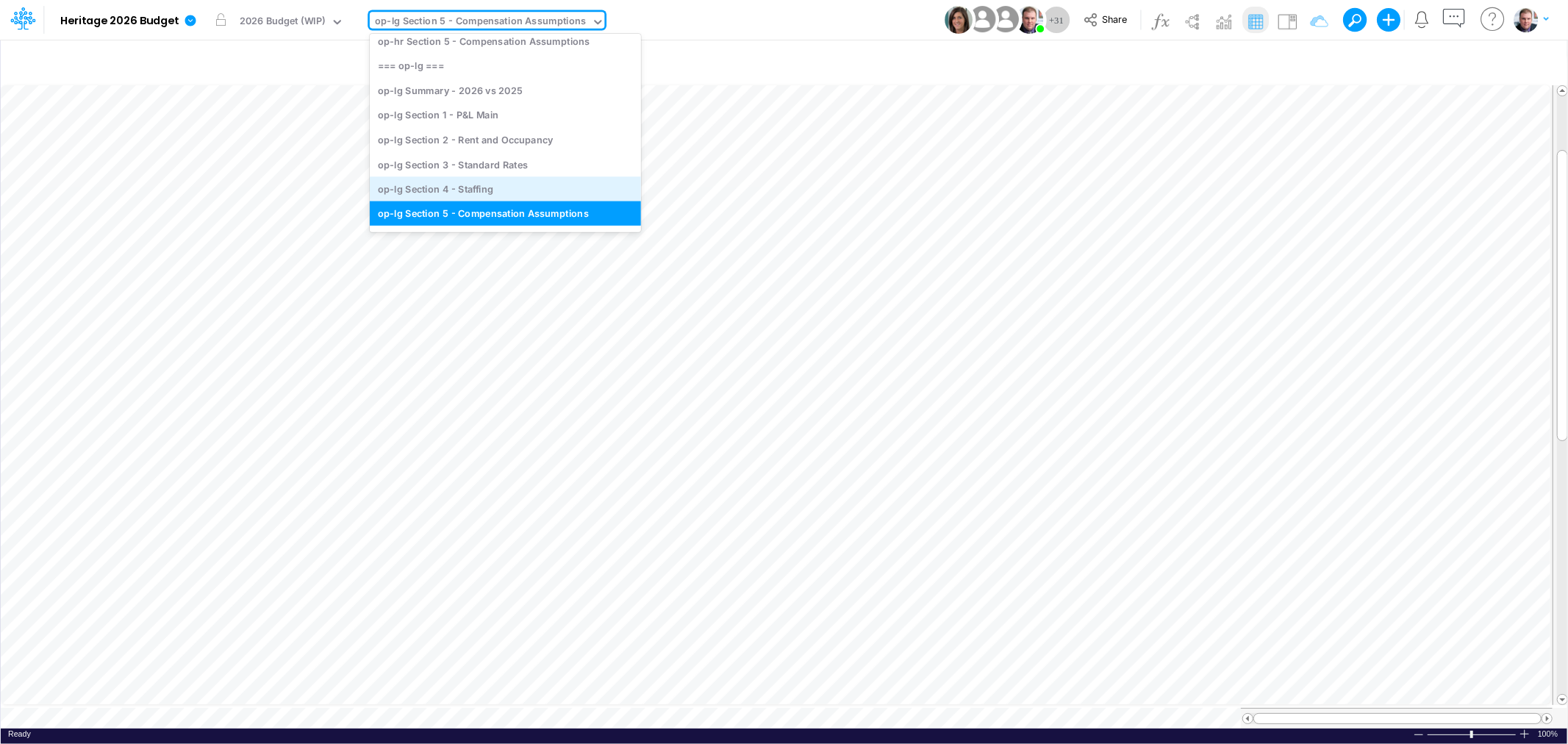
click at [486, 182] on div "op-lg Section 4 - Staffing" at bounding box center [505, 189] width 271 height 24
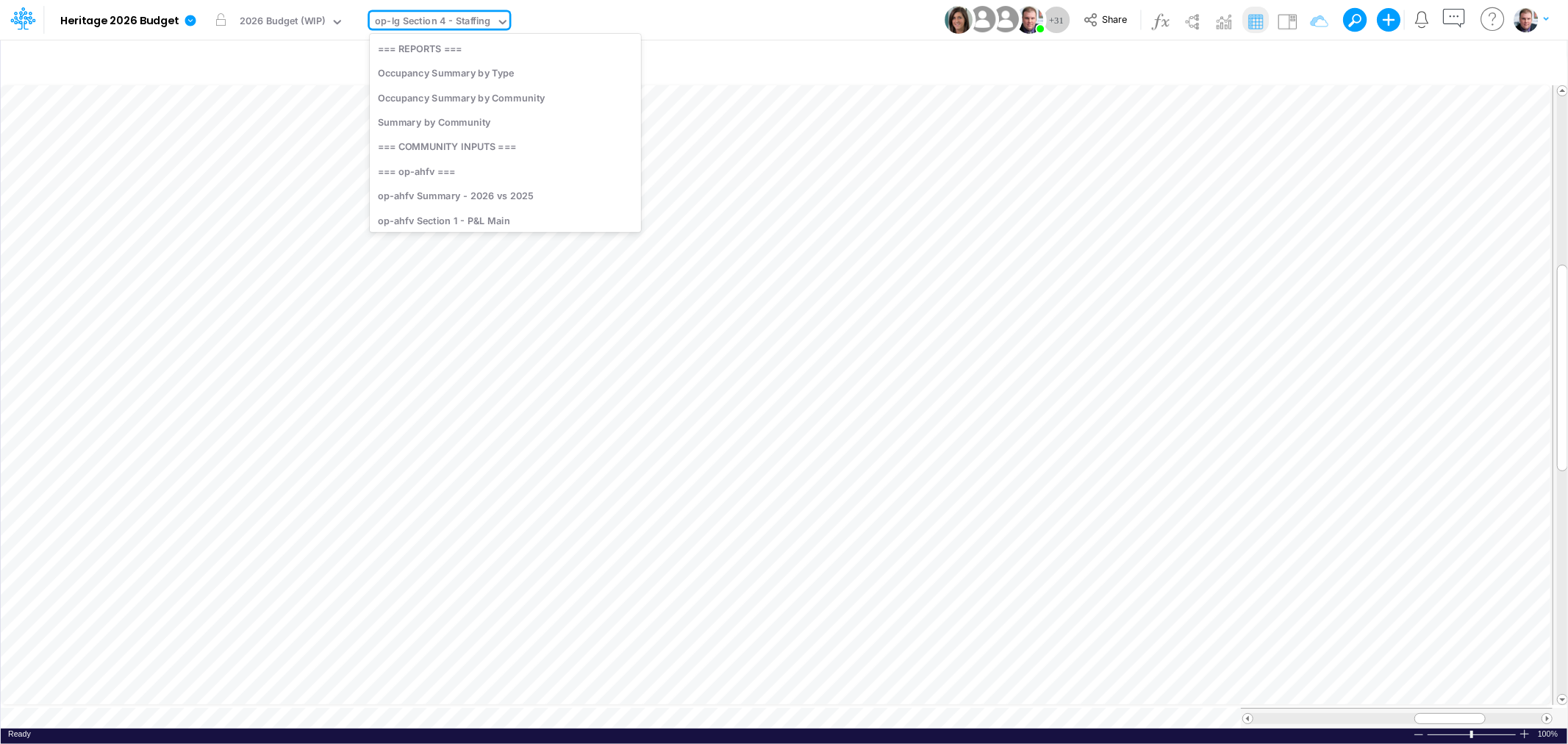
click at [437, 22] on div "op-lg Section 4 - Staffing" at bounding box center [433, 22] width 115 height 17
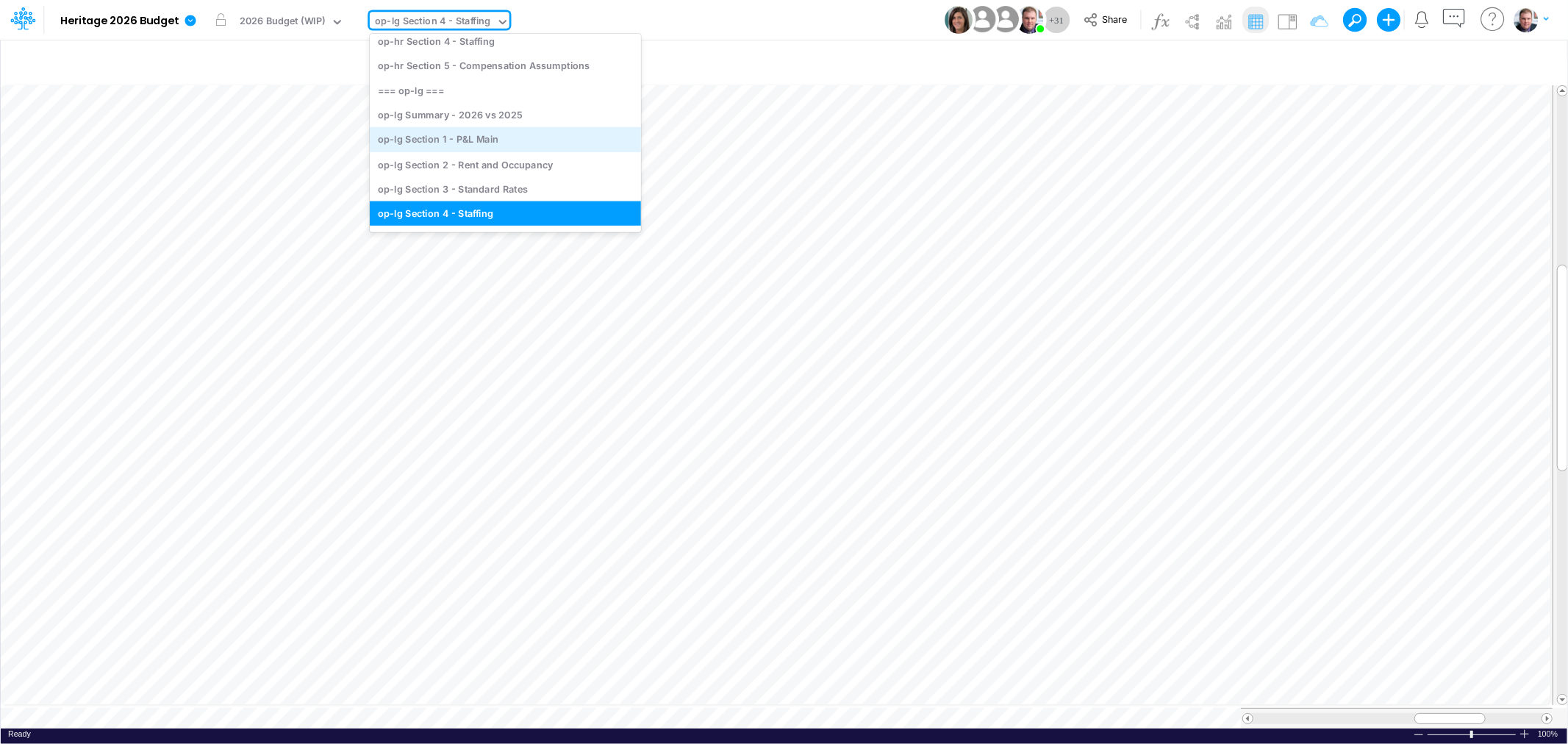
click at [468, 131] on div "op-lg Section 1 - P&L Main" at bounding box center [505, 139] width 271 height 24
